Goal: Task Accomplishment & Management: Use online tool/utility

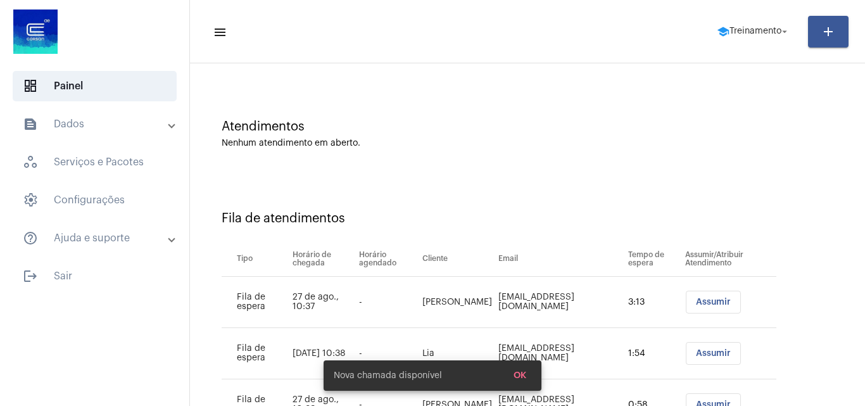
scroll to position [120, 0]
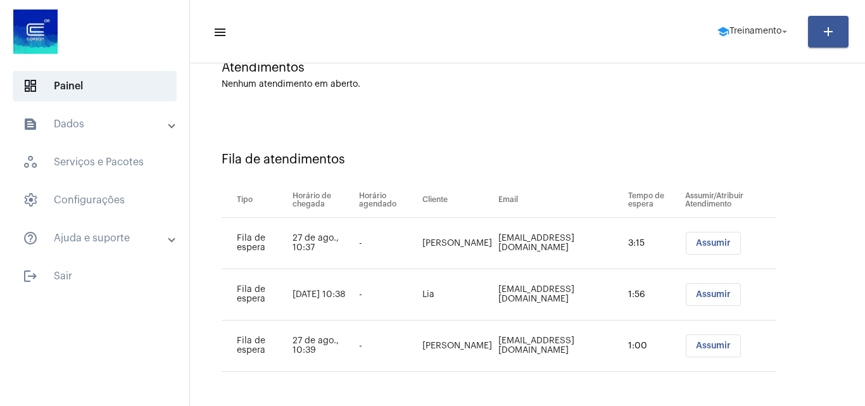
click at [700, 244] on span "Assumir" at bounding box center [713, 243] width 35 height 9
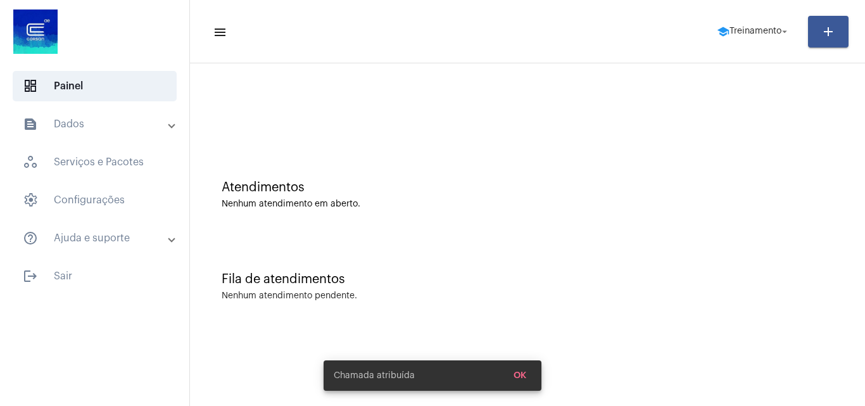
scroll to position [0, 0]
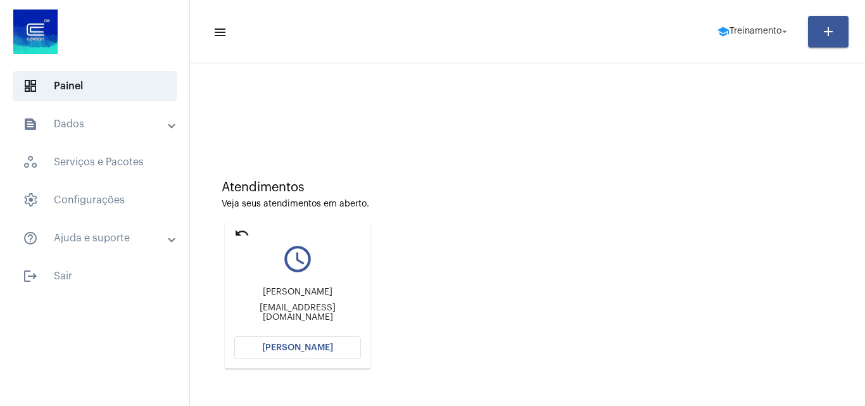
click at [294, 338] on button "Abrir Chamada" at bounding box center [297, 347] width 127 height 23
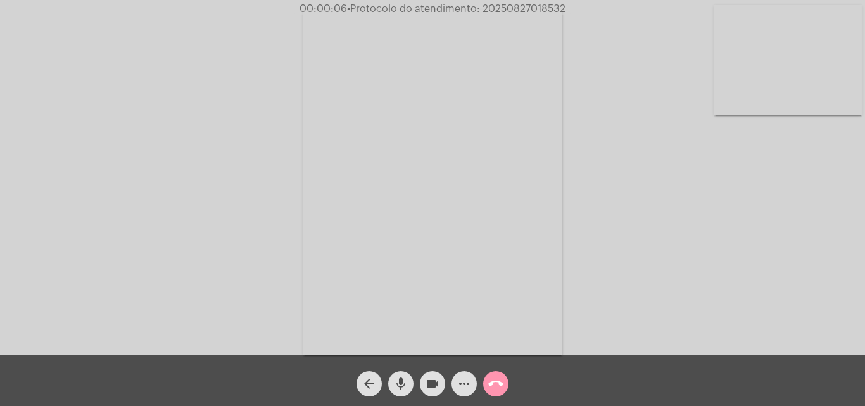
click at [629, 283] on div "Acessando Câmera e Microfone..." at bounding box center [432, 180] width 863 height 355
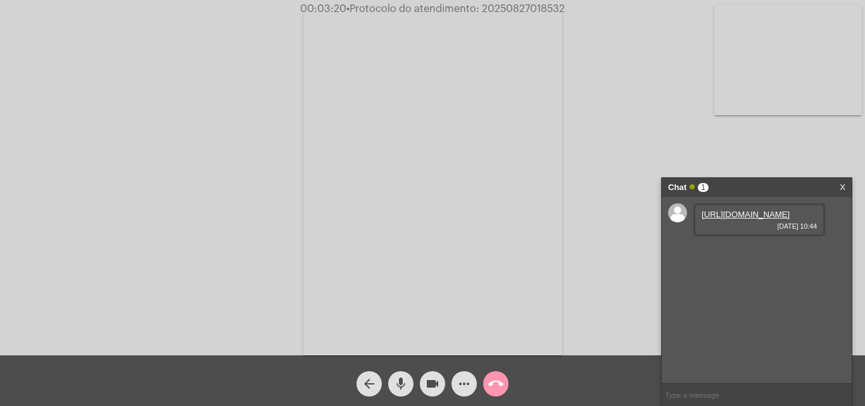
click at [736, 219] on link "https://neft-transfer-bucket.s3.amazonaws.com/temp-e53f9be0-a1e6-c173-461a-56ac…" at bounding box center [746, 214] width 88 height 9
click at [455, 384] on button "more_horiz" at bounding box center [464, 383] width 25 height 25
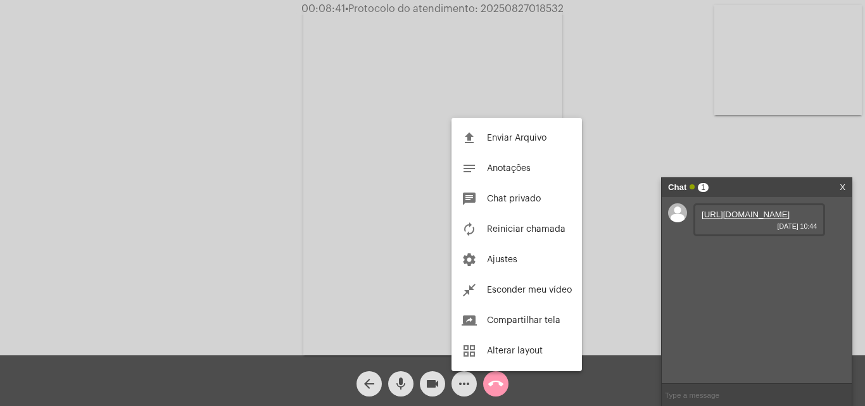
click at [492, 386] on div at bounding box center [432, 203] width 865 height 406
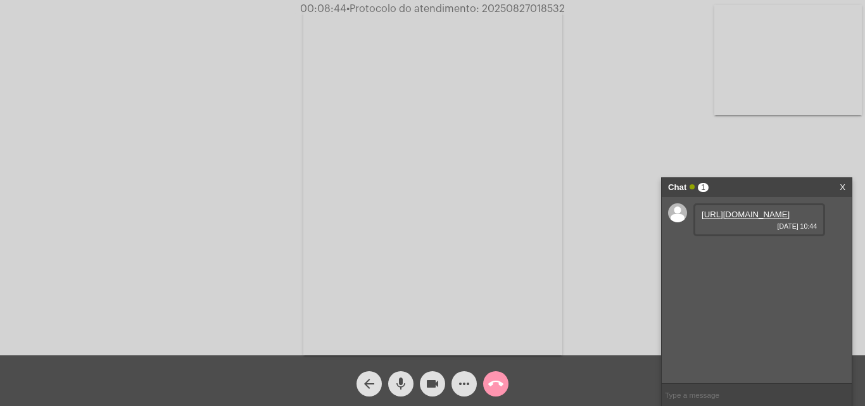
click at [493, 382] on mat-icon "call_end" at bounding box center [495, 383] width 15 height 15
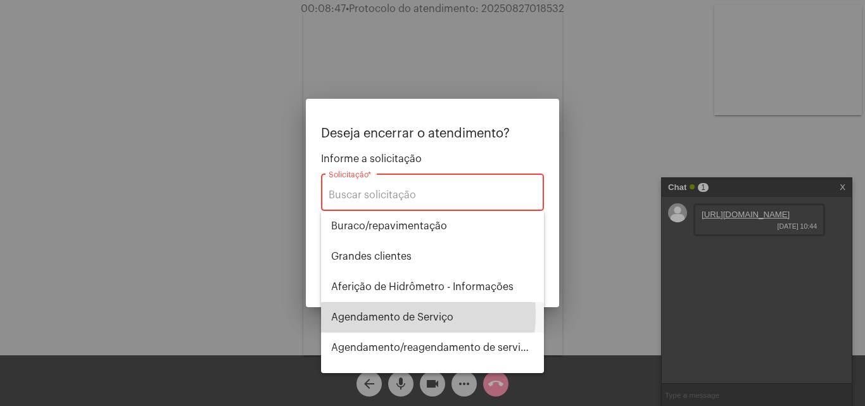
click at [393, 315] on span "Agendamento de Serviço" at bounding box center [432, 317] width 203 height 30
type input "Agendamento de Serviço"
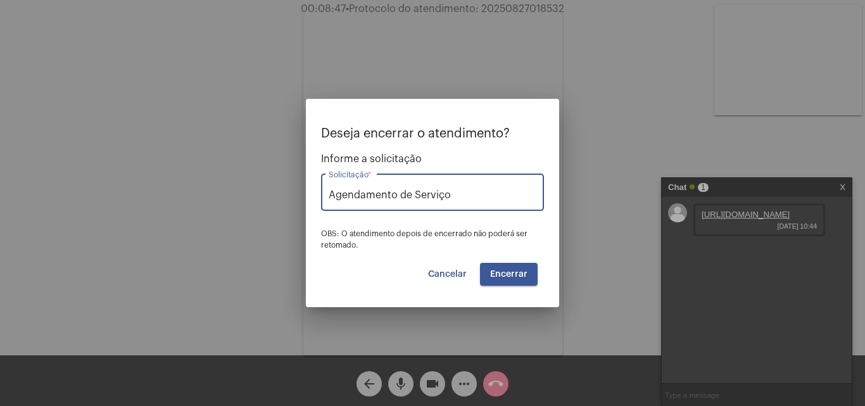
click at [498, 279] on button "Encerrar" at bounding box center [509, 274] width 58 height 23
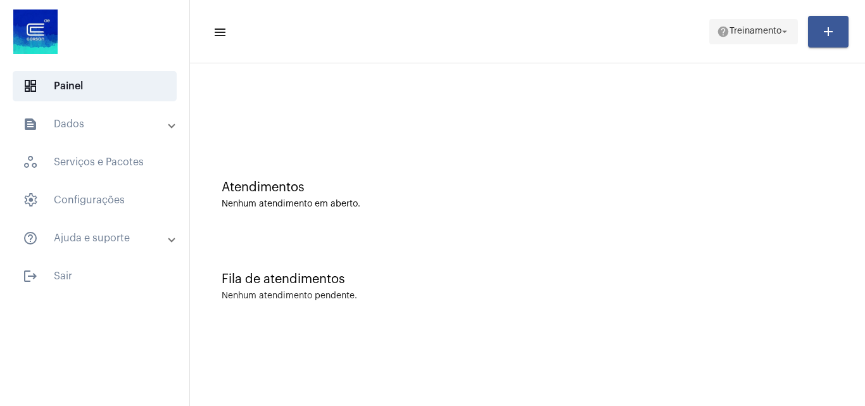
click at [735, 32] on span "Treinamento" at bounding box center [756, 31] width 52 height 9
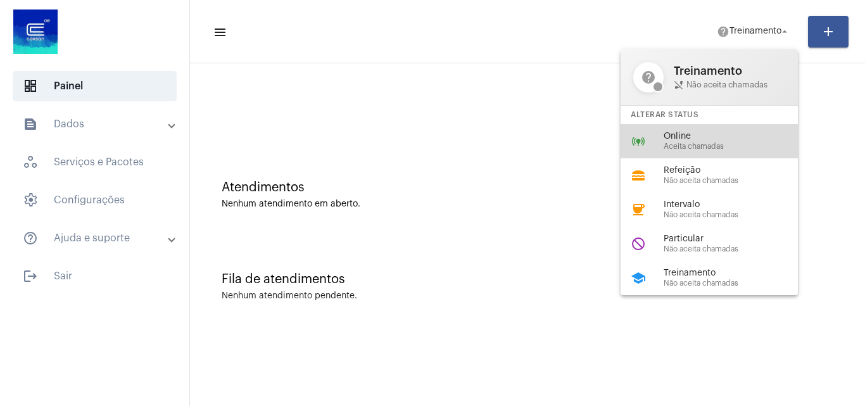
click at [671, 141] on span "Online" at bounding box center [736, 136] width 144 height 9
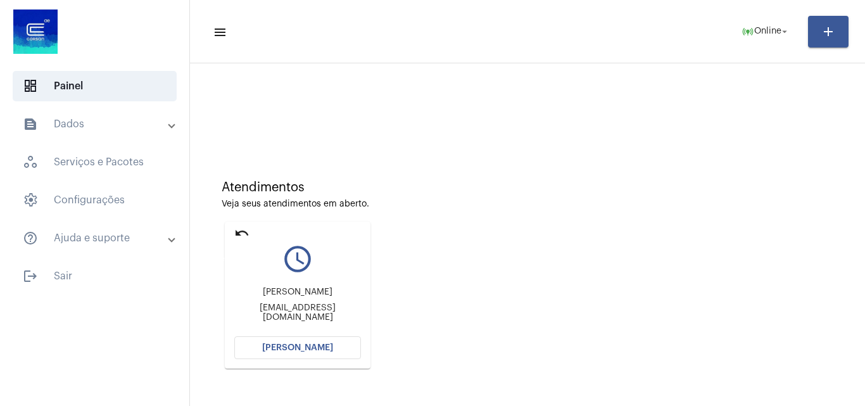
click at [239, 234] on mat-icon "undo" at bounding box center [241, 232] width 15 height 15
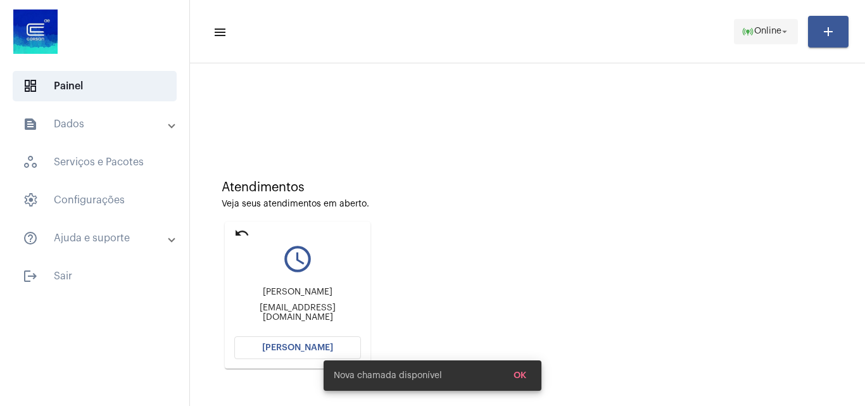
click at [770, 34] on span "Online" at bounding box center [767, 31] width 27 height 9
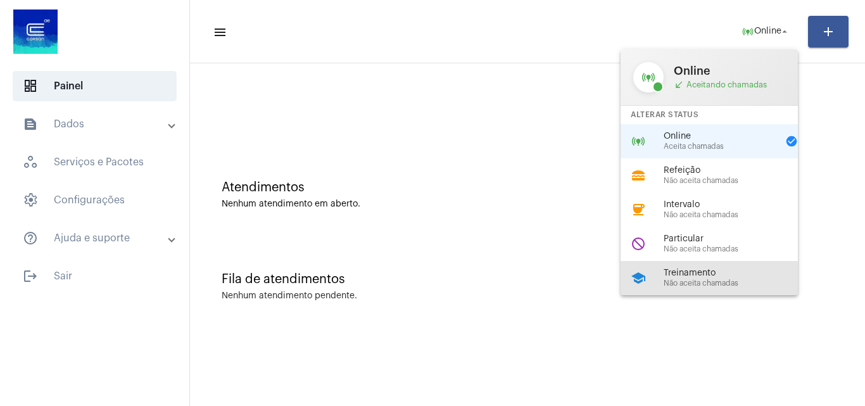
drag, startPoint x: 684, startPoint y: 277, endPoint x: 659, endPoint y: 241, distance: 44.6
click at [678, 269] on span "Treinamento" at bounding box center [736, 273] width 144 height 9
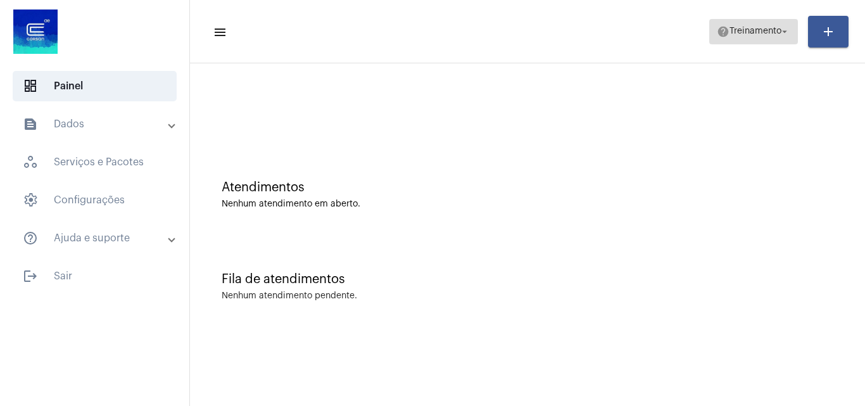
click at [731, 33] on span "Treinamento" at bounding box center [756, 31] width 52 height 9
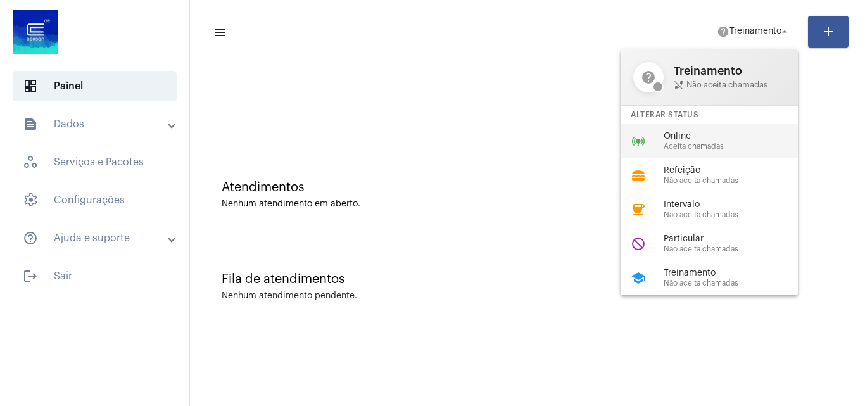
click at [690, 139] on span "Online" at bounding box center [736, 136] width 144 height 9
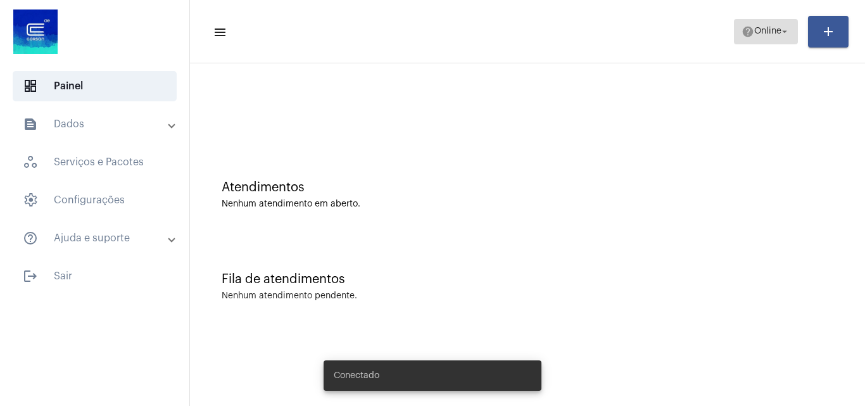
click at [748, 34] on mat-icon "help" at bounding box center [748, 31] width 13 height 13
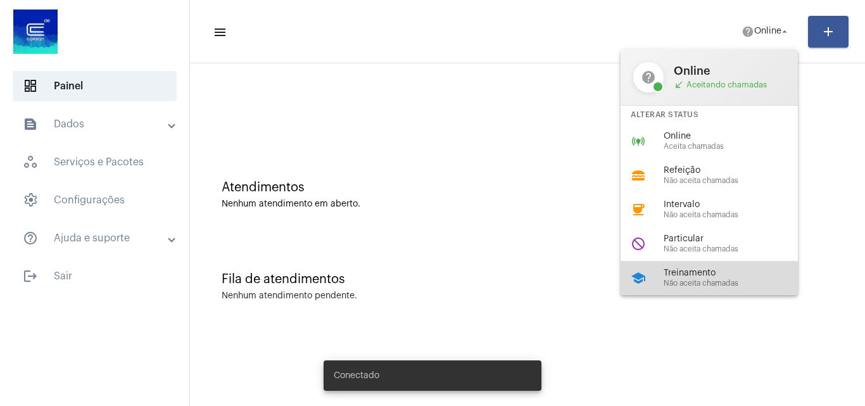
click at [693, 269] on span "Treinamento" at bounding box center [736, 273] width 144 height 9
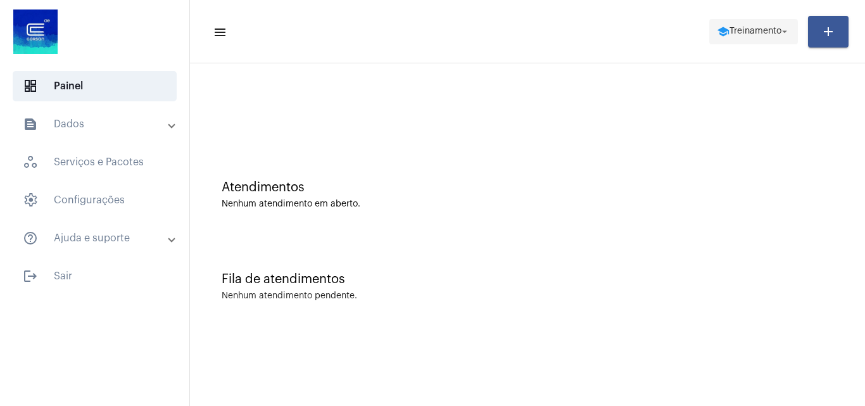
click at [764, 36] on span "school Treinamento arrow_drop_down" at bounding box center [753, 31] width 73 height 23
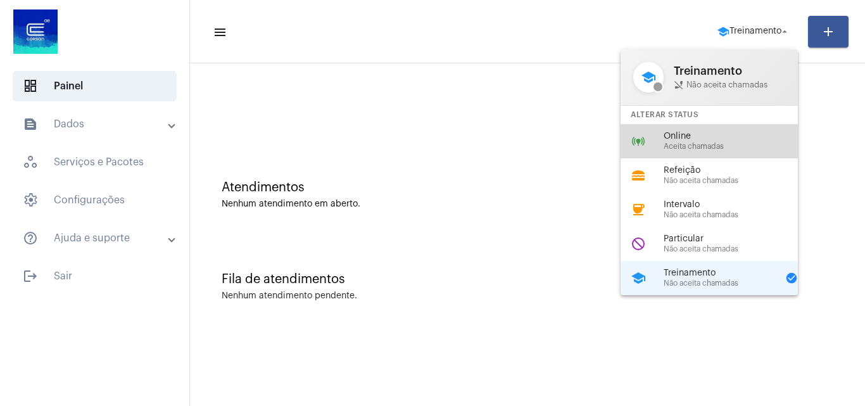
click at [702, 136] on span "Online" at bounding box center [736, 136] width 144 height 9
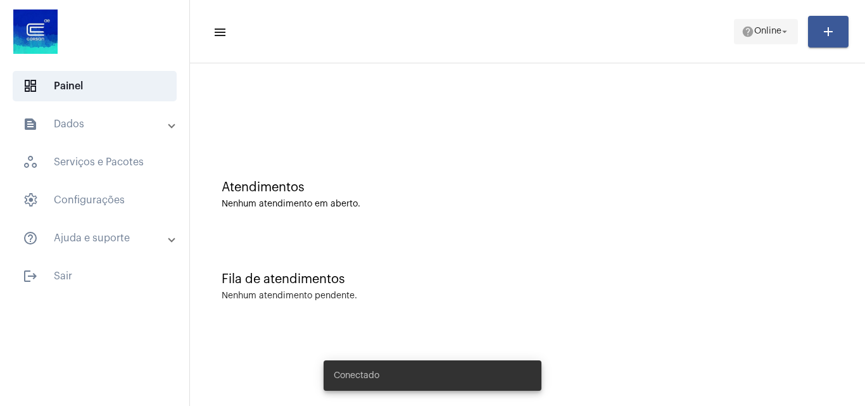
drag, startPoint x: 764, startPoint y: 28, endPoint x: 762, endPoint y: 35, distance: 7.1
click at [764, 29] on span "Online" at bounding box center [767, 31] width 27 height 9
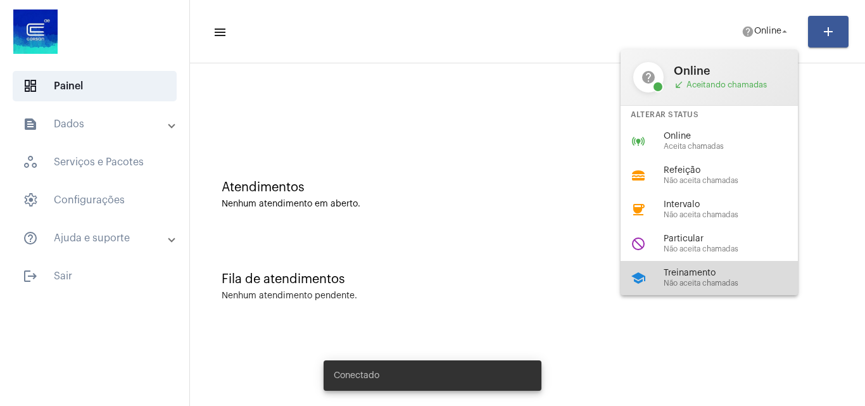
click at [673, 270] on span "Treinamento" at bounding box center [736, 273] width 144 height 9
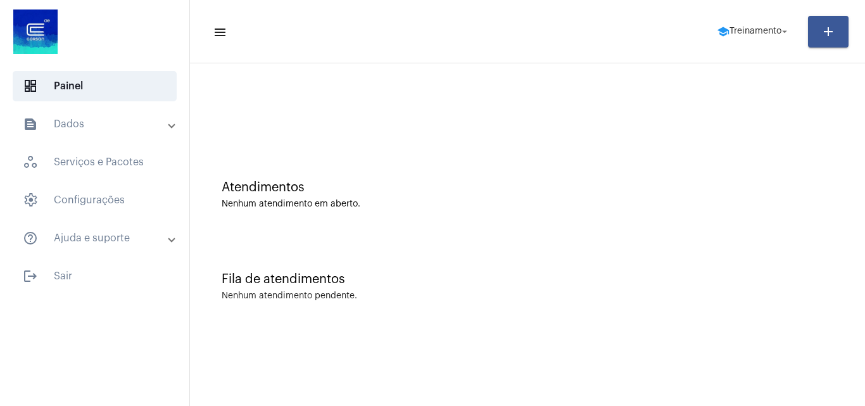
click at [82, 122] on mat-panel-title "text_snippet_outlined Dados" at bounding box center [96, 124] width 146 height 15
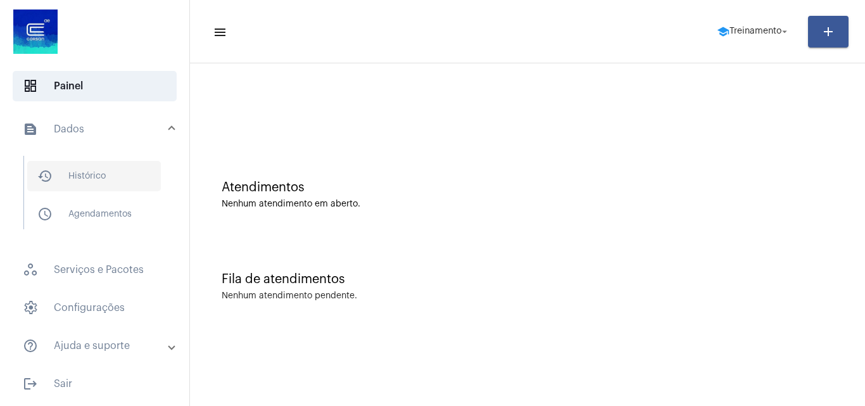
click at [85, 171] on span "history_outlined Histórico" at bounding box center [94, 176] width 134 height 30
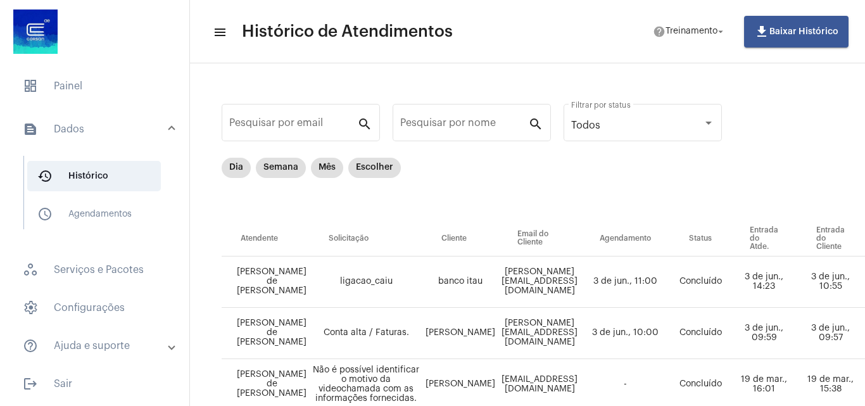
click at [79, 144] on mat-expansion-panel-header "text_snippet_outlined Dados" at bounding box center [99, 129] width 182 height 41
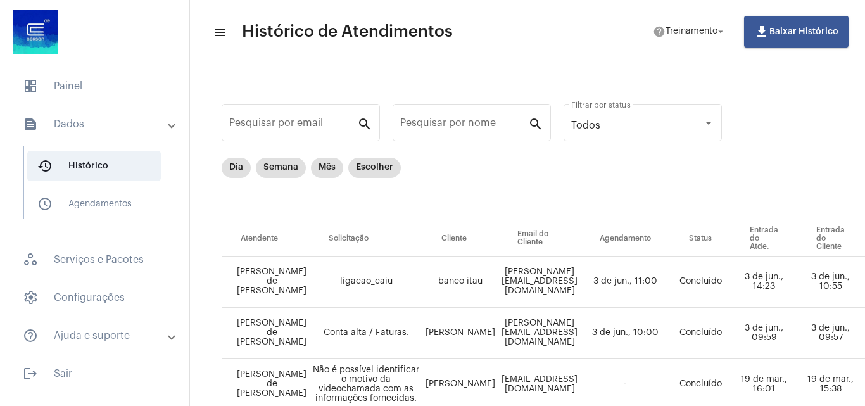
click at [79, 137] on mat-expansion-panel-header "text_snippet_outlined Dados" at bounding box center [99, 124] width 182 height 30
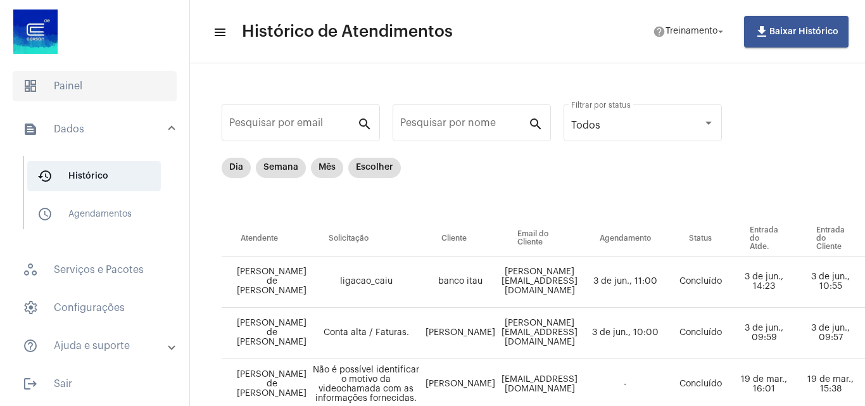
drag, startPoint x: 76, startPoint y: 125, endPoint x: 77, endPoint y: 96, distance: 29.2
click at [76, 125] on mat-panel-title "text_snippet_outlined Dados" at bounding box center [96, 129] width 146 height 15
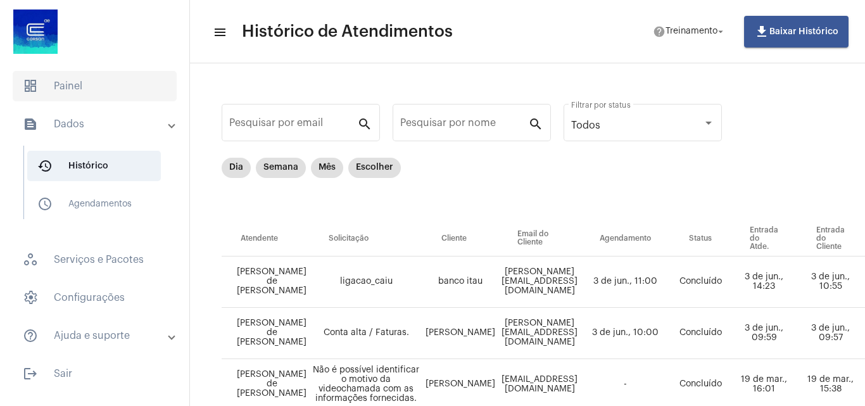
click at [77, 85] on span "dashboard Painel" at bounding box center [95, 86] width 164 height 30
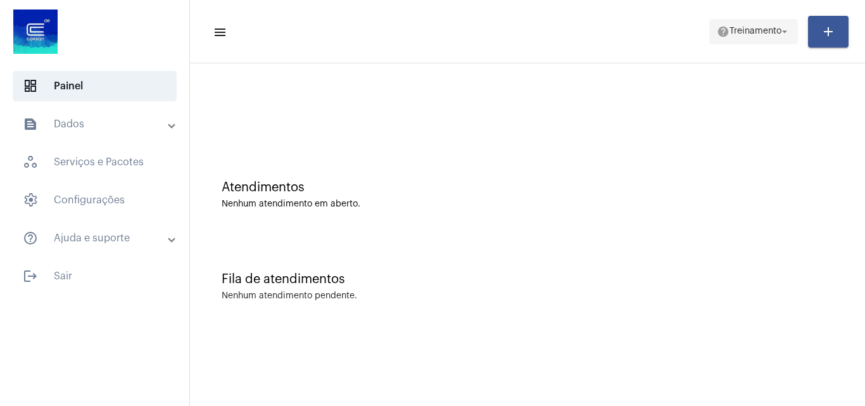
click at [756, 27] on span "Treinamento" at bounding box center [756, 31] width 52 height 9
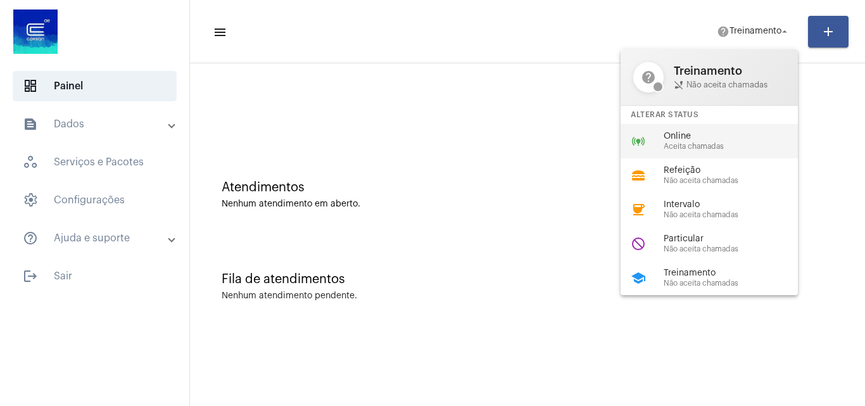
click at [674, 137] on span "Online" at bounding box center [736, 136] width 144 height 9
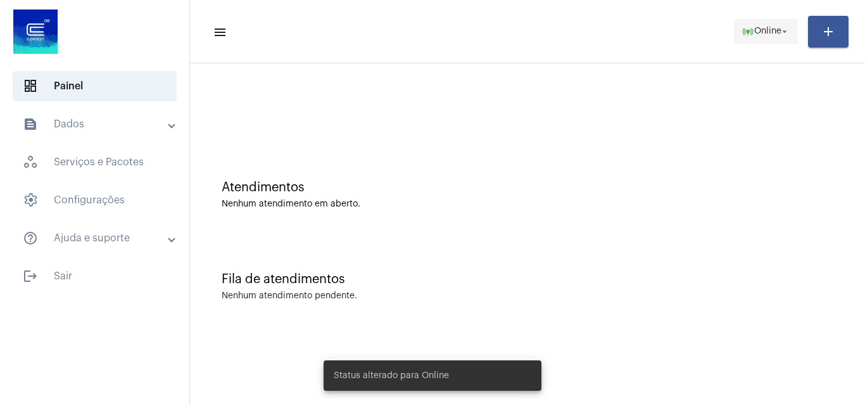
click at [768, 27] on span "Online" at bounding box center [767, 31] width 27 height 9
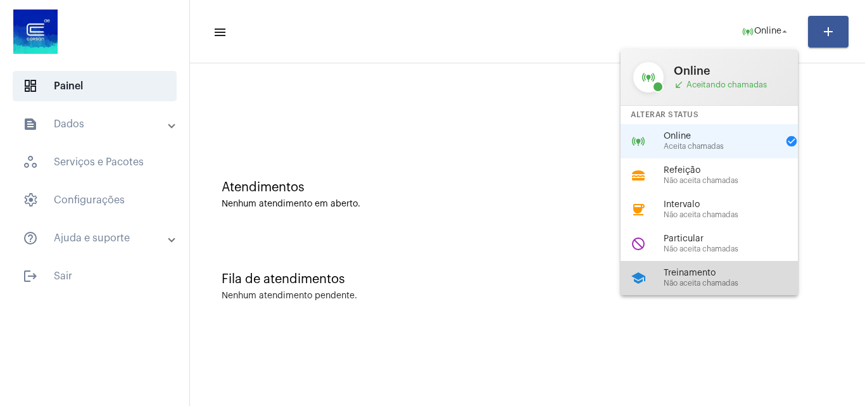
click at [685, 273] on span "Treinamento" at bounding box center [736, 273] width 144 height 9
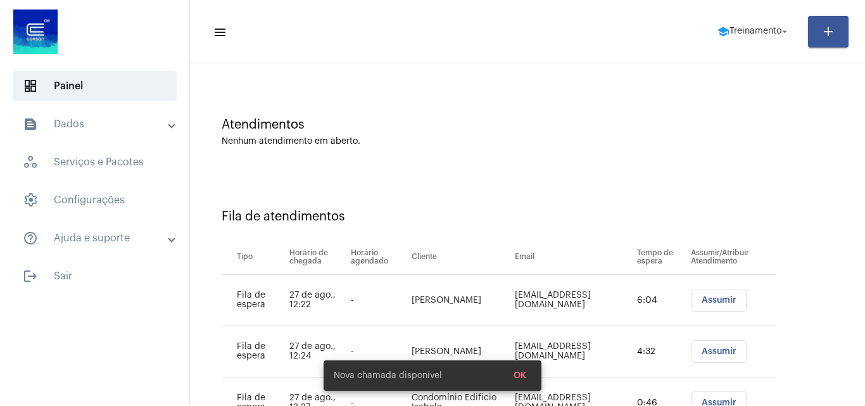
scroll to position [120, 0]
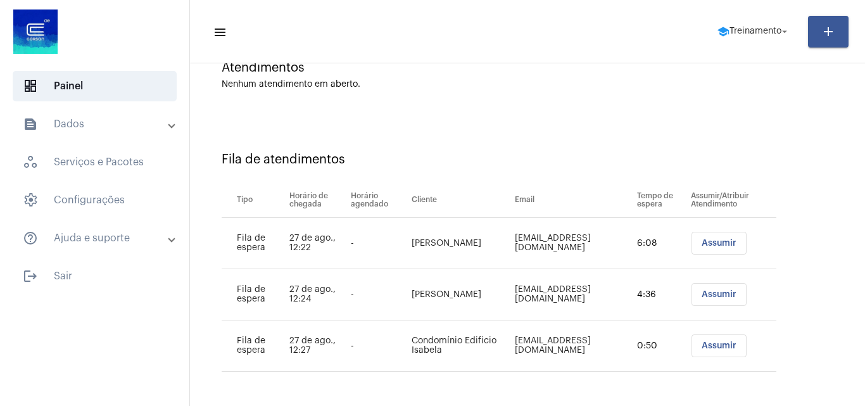
click at [709, 241] on span "Assumir" at bounding box center [719, 243] width 35 height 9
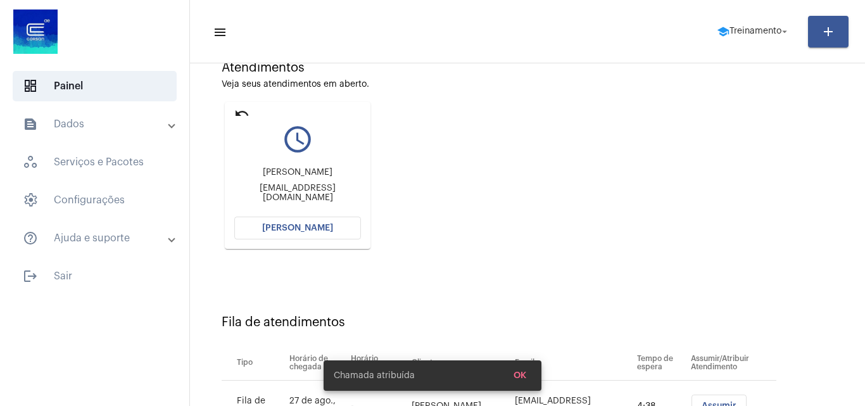
scroll to position [0, 0]
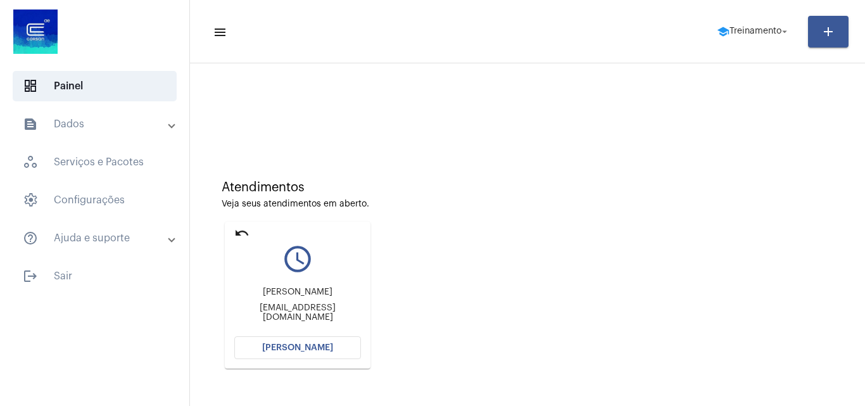
click at [319, 347] on span "[PERSON_NAME]" at bounding box center [297, 347] width 71 height 9
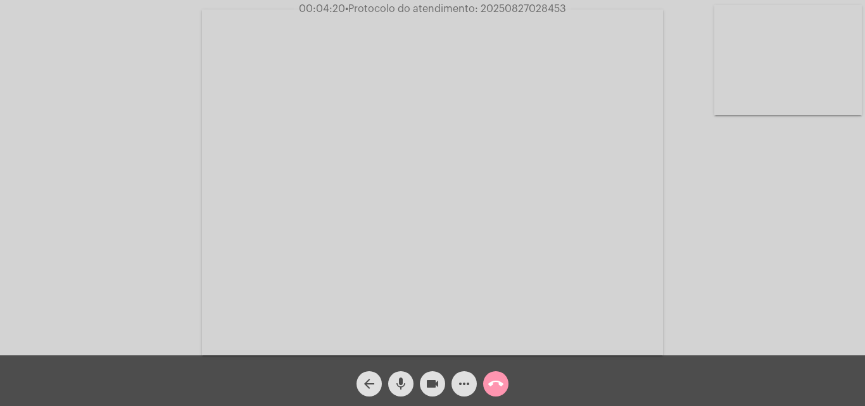
click at [467, 387] on mat-icon "more_horiz" at bounding box center [464, 383] width 15 height 15
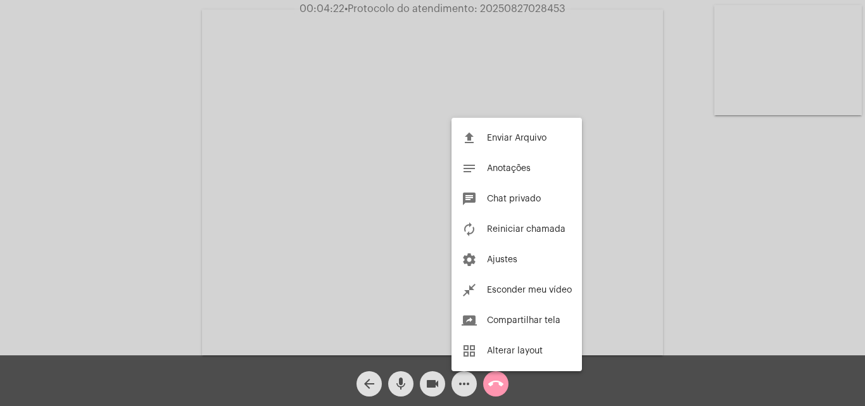
click at [495, 388] on div at bounding box center [432, 203] width 865 height 406
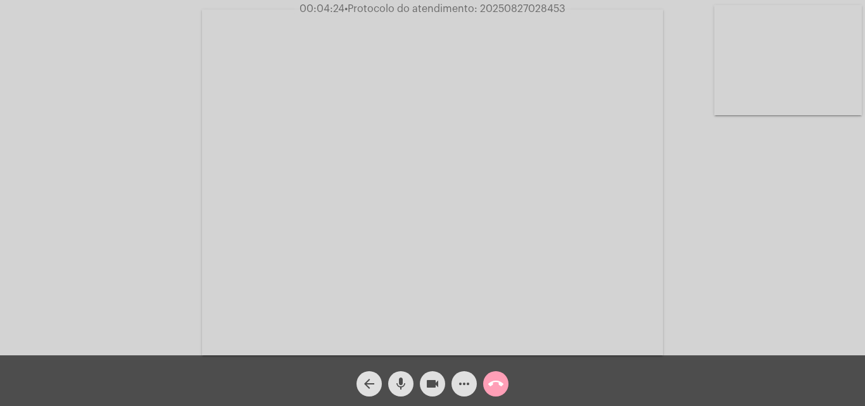
click at [498, 387] on mat-icon "call_end" at bounding box center [495, 383] width 15 height 15
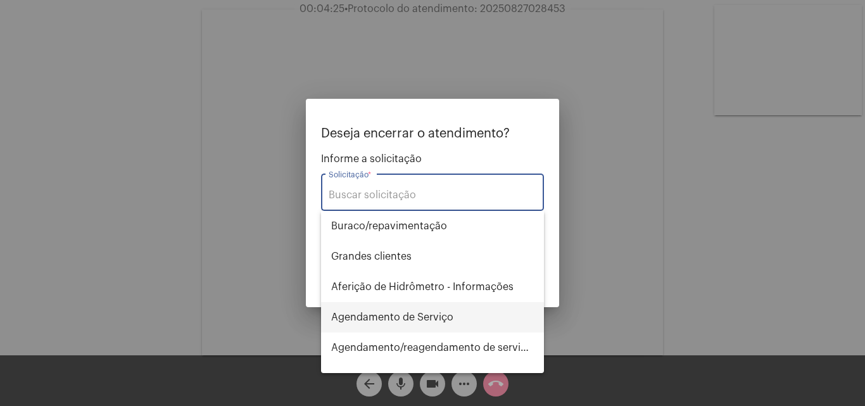
click at [384, 313] on span "Agendamento de Serviço" at bounding box center [432, 317] width 203 height 30
type input "Agendamento de Serviço"
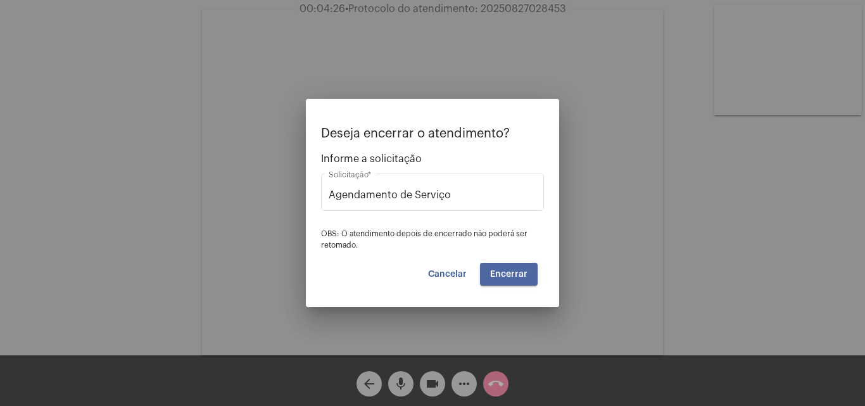
click at [514, 279] on button "Encerrar" at bounding box center [509, 274] width 58 height 23
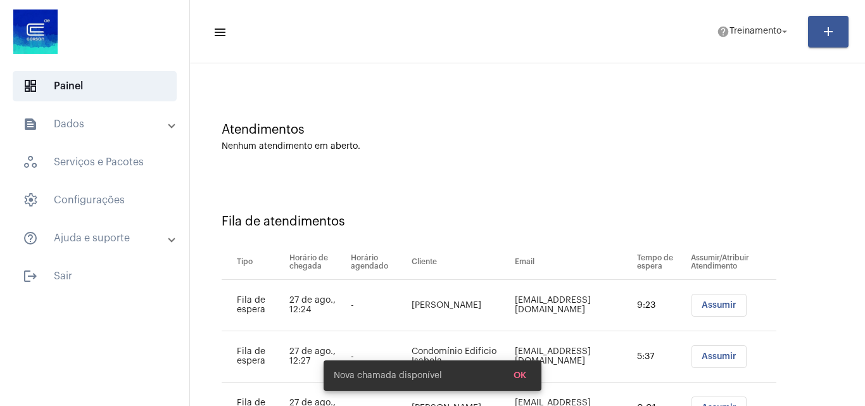
scroll to position [120, 0]
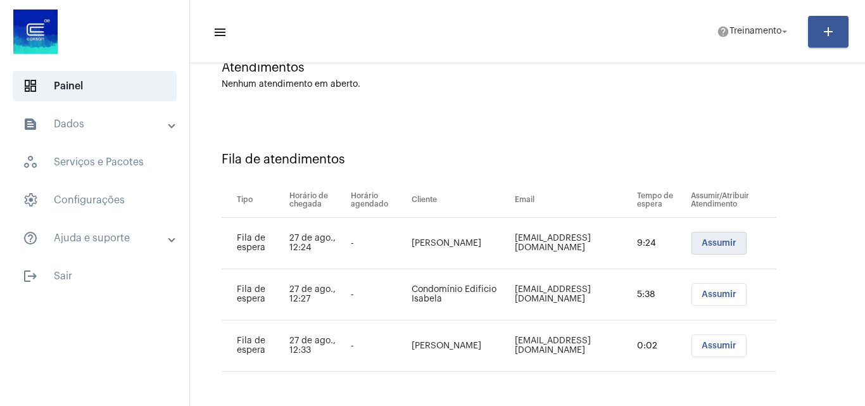
click at [717, 241] on span "Assumir" at bounding box center [719, 243] width 35 height 9
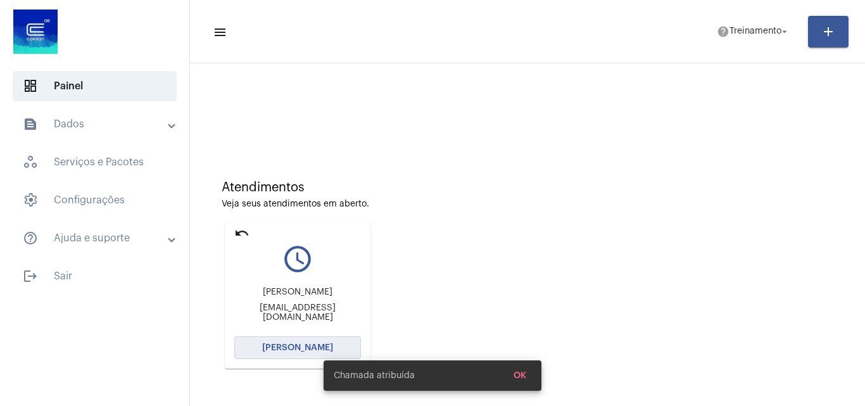
click at [293, 349] on span "[PERSON_NAME]" at bounding box center [297, 347] width 71 height 9
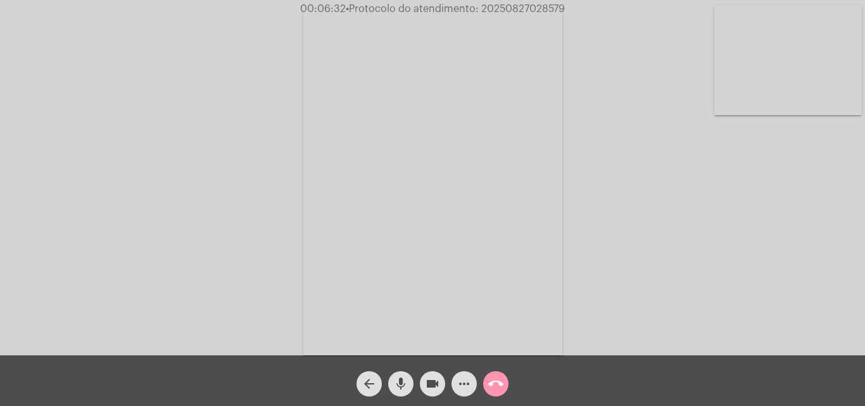
click at [460, 381] on mat-icon "more_horiz" at bounding box center [464, 383] width 15 height 15
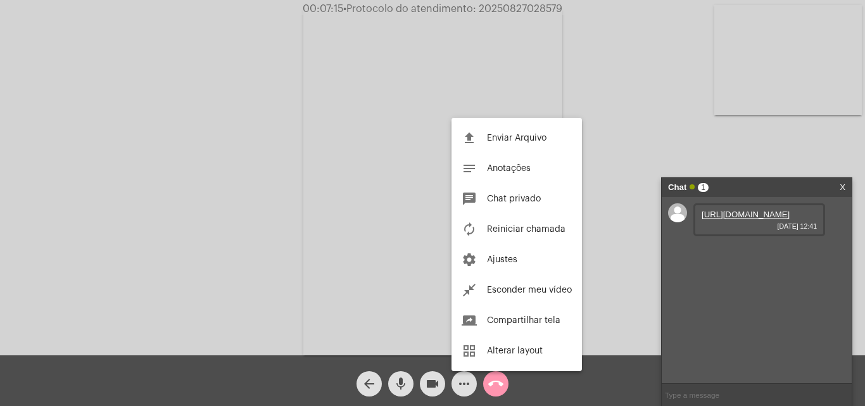
click at [732, 218] on div at bounding box center [432, 203] width 865 height 406
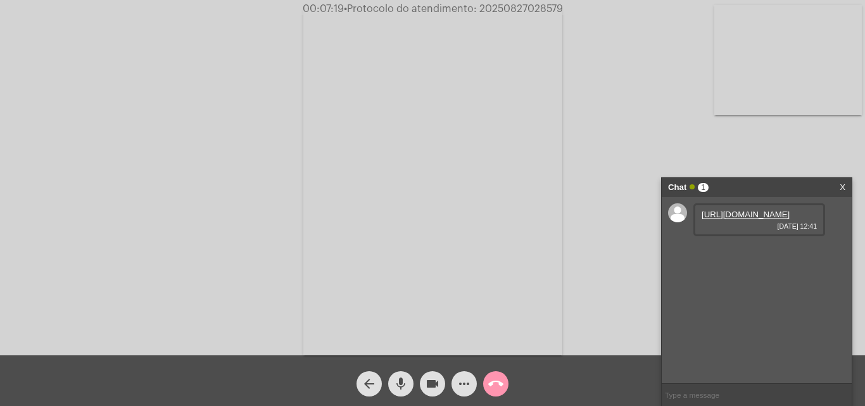
click at [725, 219] on link "[URL][DOMAIN_NAME]" at bounding box center [746, 214] width 88 height 9
click at [840, 182] on link "X" at bounding box center [843, 187] width 6 height 19
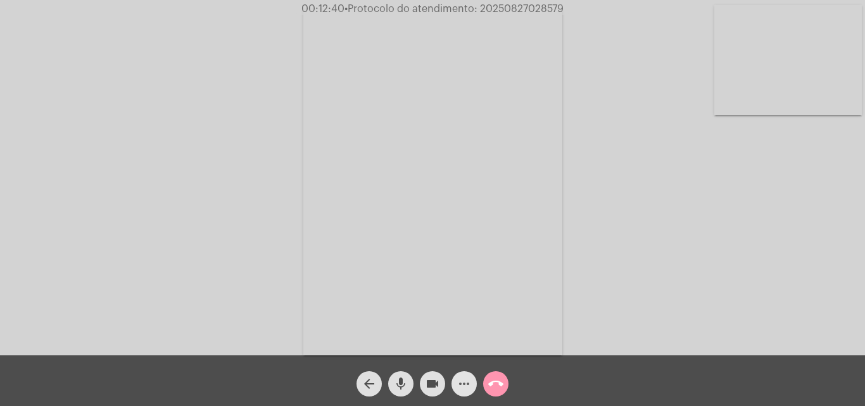
click at [462, 385] on mat-icon "more_horiz" at bounding box center [464, 383] width 15 height 15
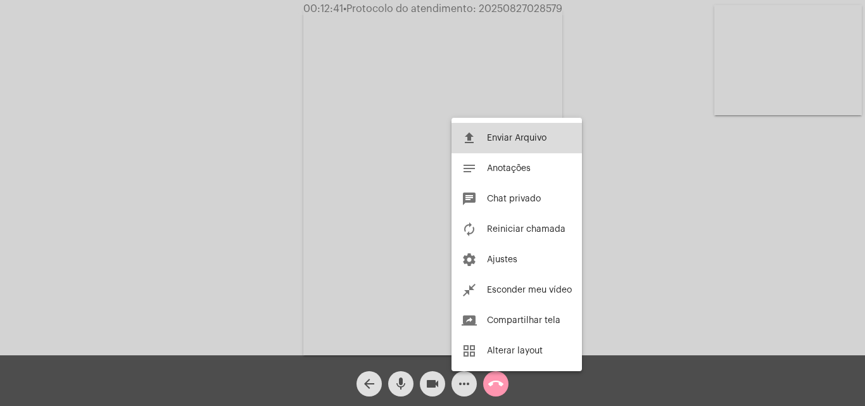
click at [484, 141] on button "file_upload Enviar Arquivo" at bounding box center [517, 138] width 130 height 30
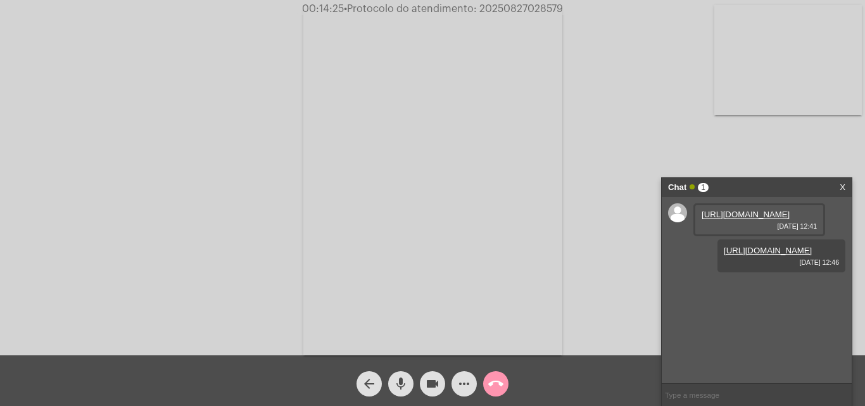
click at [468, 383] on mat-icon "more_horiz" at bounding box center [464, 383] width 15 height 15
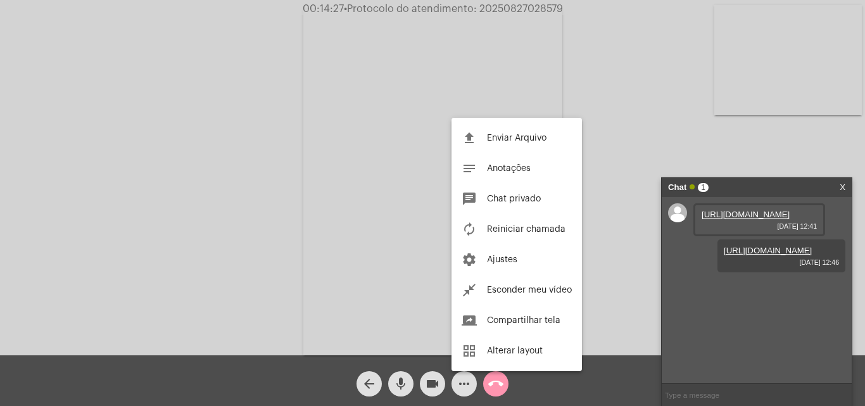
click at [486, 382] on div at bounding box center [432, 203] width 865 height 406
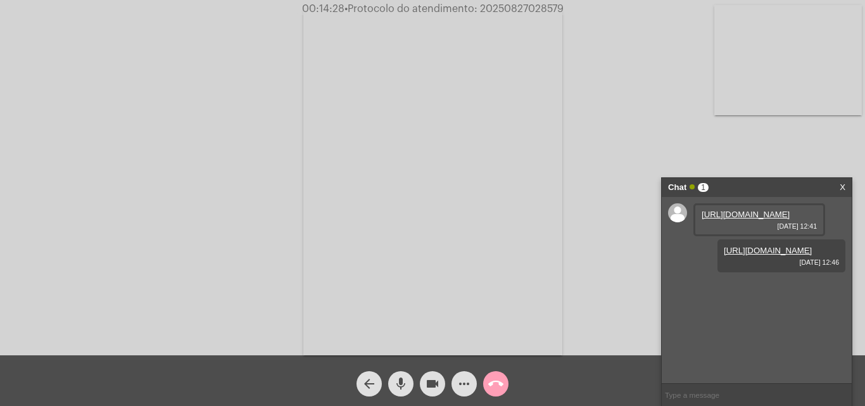
click at [489, 385] on mat-icon "call_end" at bounding box center [495, 383] width 15 height 15
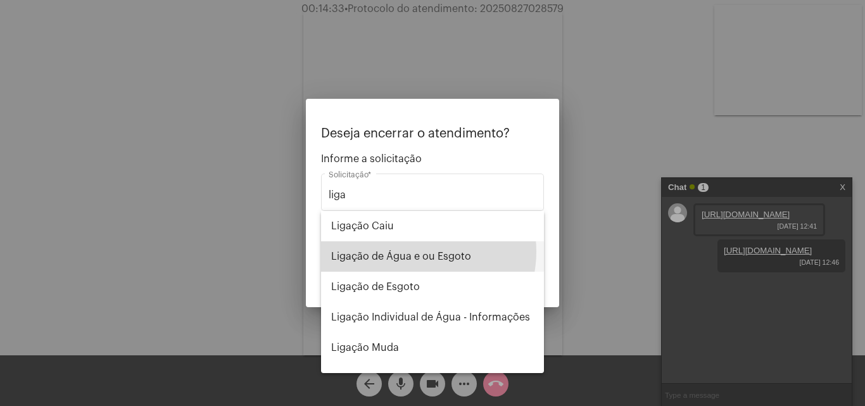
drag, startPoint x: 415, startPoint y: 251, endPoint x: 417, endPoint y: 258, distance: 7.2
click at [415, 253] on span "Ligação de Água e ou Esgoto" at bounding box center [432, 256] width 203 height 30
type input "Ligação de Água e ou Esgoto"
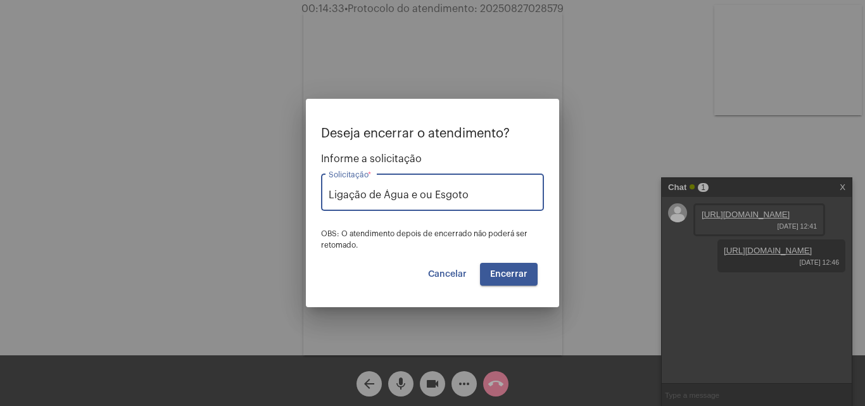
click at [503, 275] on span "Encerrar" at bounding box center [508, 274] width 37 height 9
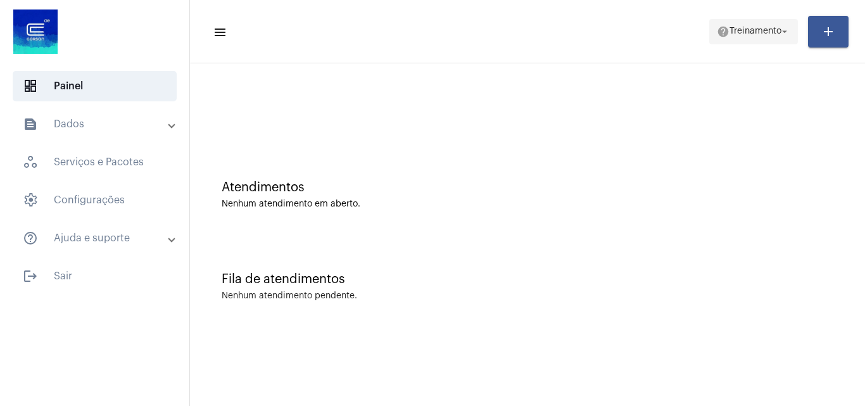
drag, startPoint x: 743, startPoint y: 22, endPoint x: 745, endPoint y: 28, distance: 6.5
click at [743, 23] on span "help Treinamento arrow_drop_down" at bounding box center [753, 31] width 73 height 23
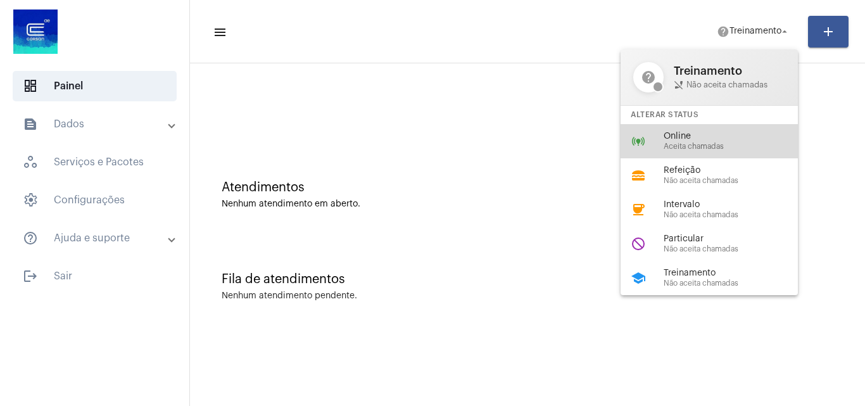
click at [706, 149] on span "Aceita chamadas" at bounding box center [736, 146] width 144 height 8
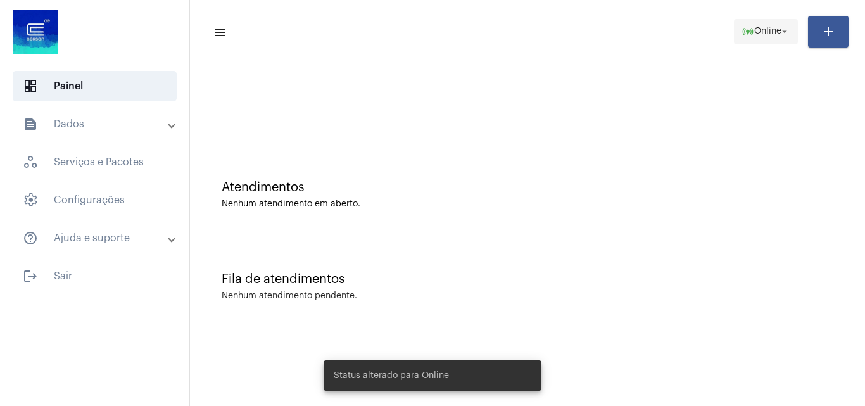
click at [767, 31] on span "Online" at bounding box center [767, 31] width 27 height 9
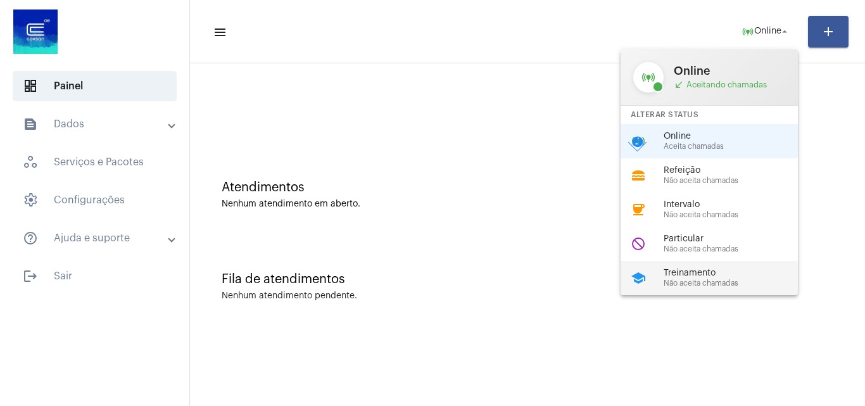
click at [689, 281] on span "Não aceita chamadas" at bounding box center [736, 283] width 144 height 8
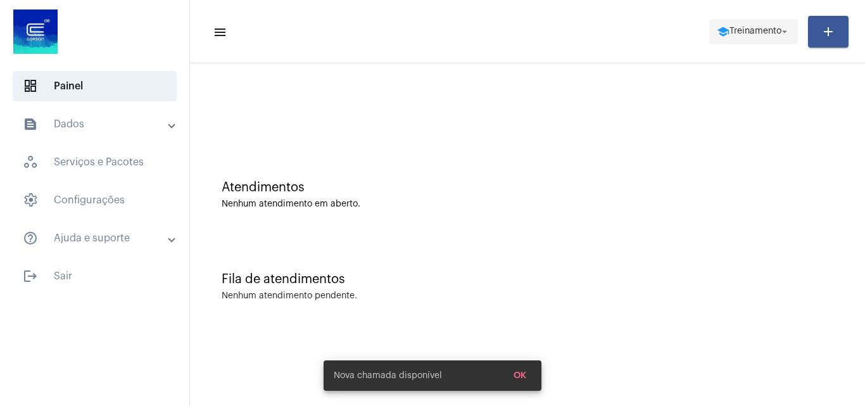
click at [769, 34] on span "Treinamento" at bounding box center [756, 31] width 52 height 9
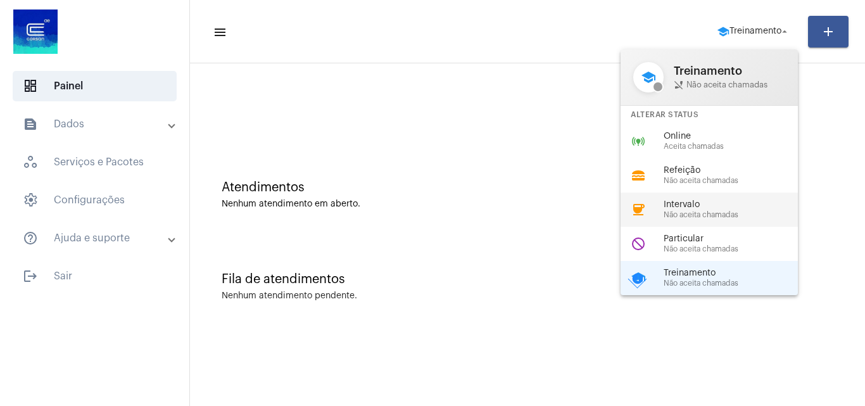
click at [683, 206] on span "Intervalo" at bounding box center [736, 204] width 144 height 9
